Goal: Information Seeking & Learning: Learn about a topic

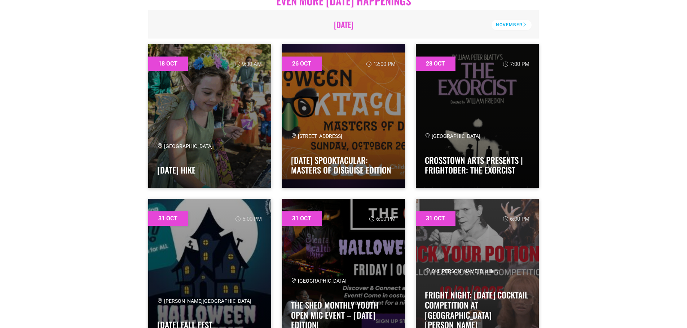
scroll to position [1803, 0]
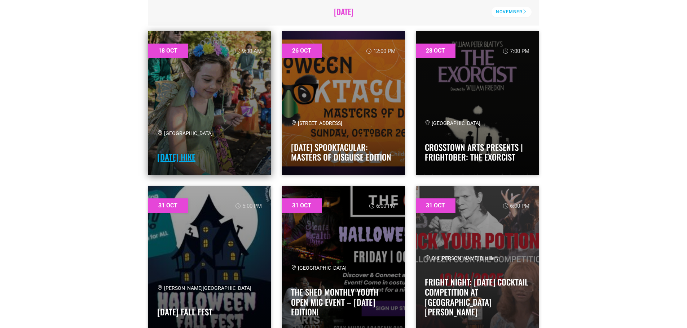
click at [180, 151] on link "Halloween Hike" at bounding box center [176, 157] width 38 height 12
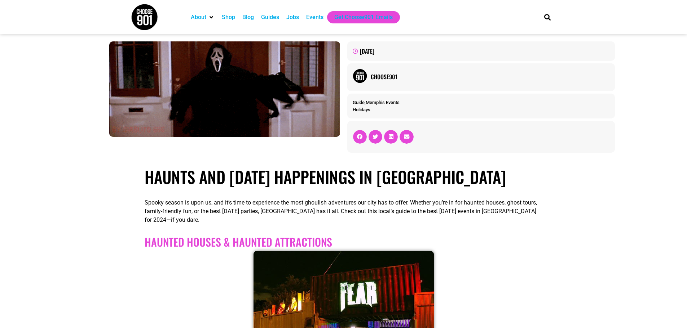
click at [316, 18] on div "Events" at bounding box center [314, 17] width 17 height 9
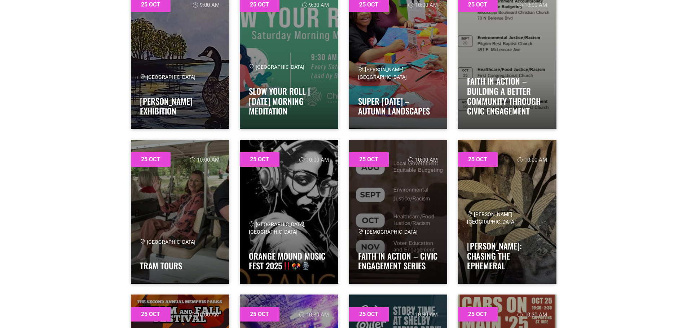
scroll to position [10383, 0]
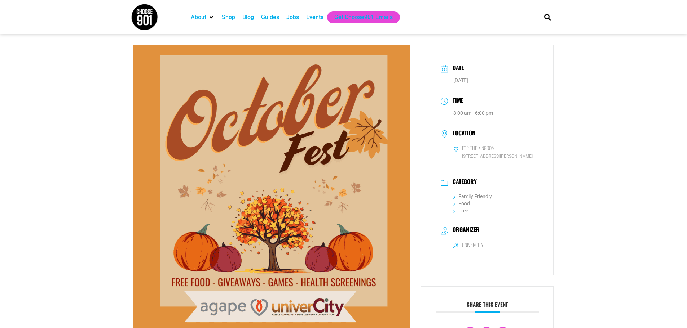
scroll to position [36, 0]
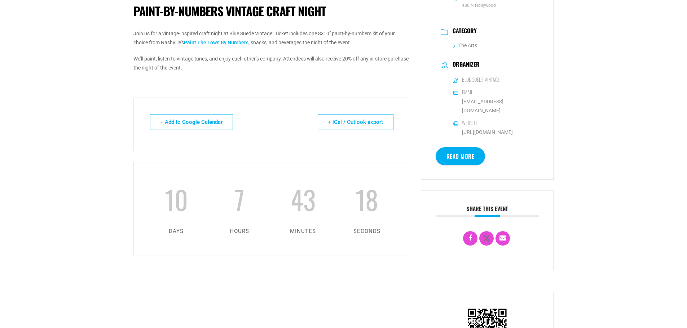
scroll to position [216, 0]
